Goal: Navigation & Orientation: Find specific page/section

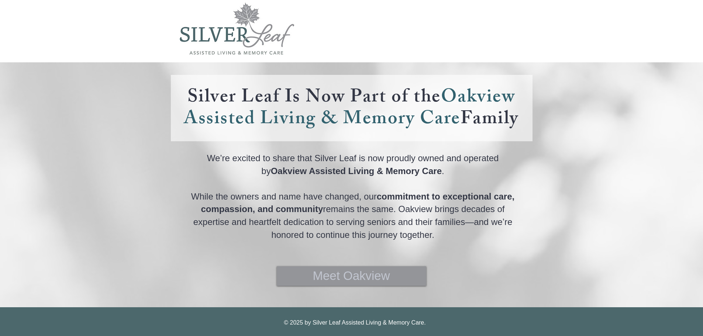
click at [370, 281] on span "Meet Oakview" at bounding box center [351, 276] width 77 height 17
